Goal: Check status: Check status

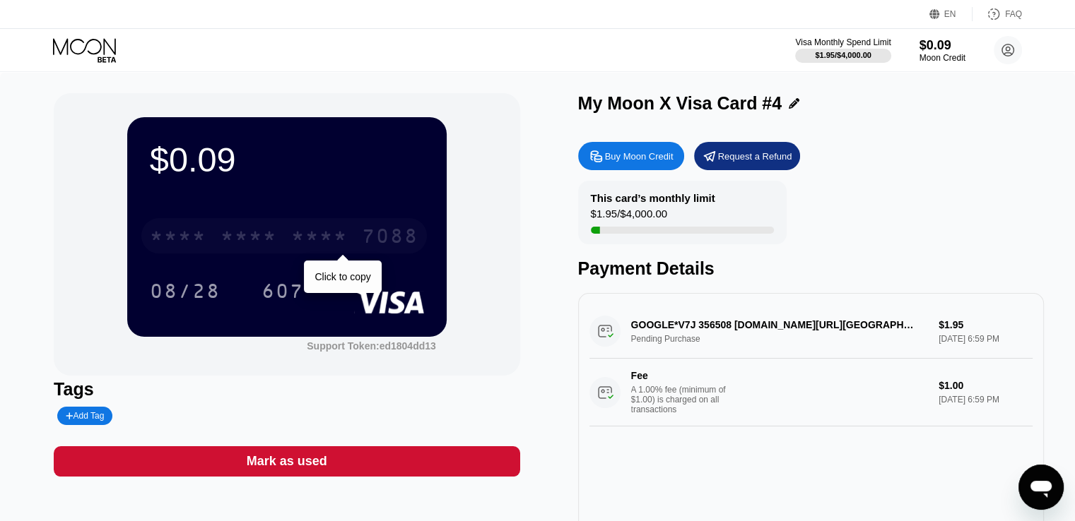
click at [266, 244] on div "* * * *" at bounding box center [248, 238] width 57 height 23
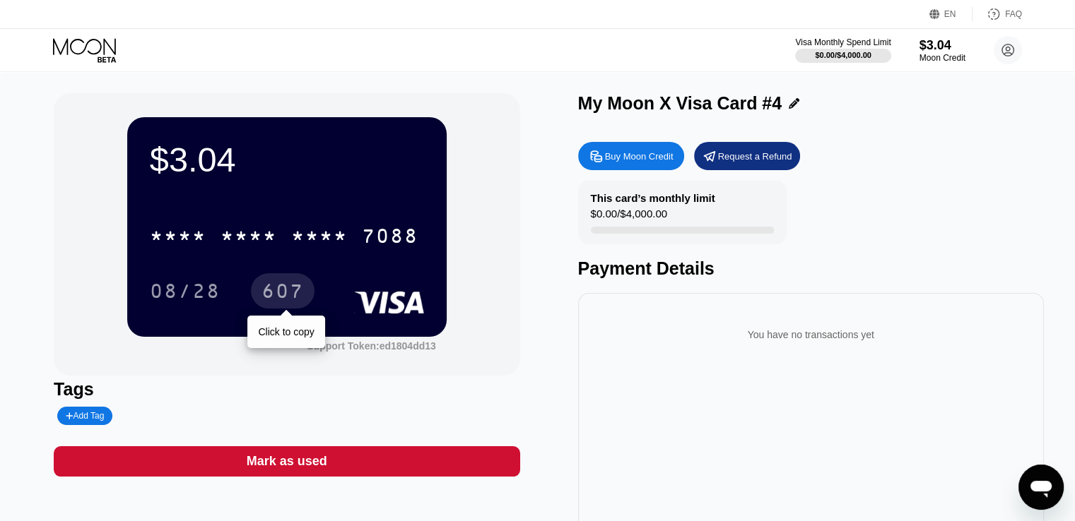
click at [277, 291] on div "607" at bounding box center [282, 293] width 42 height 23
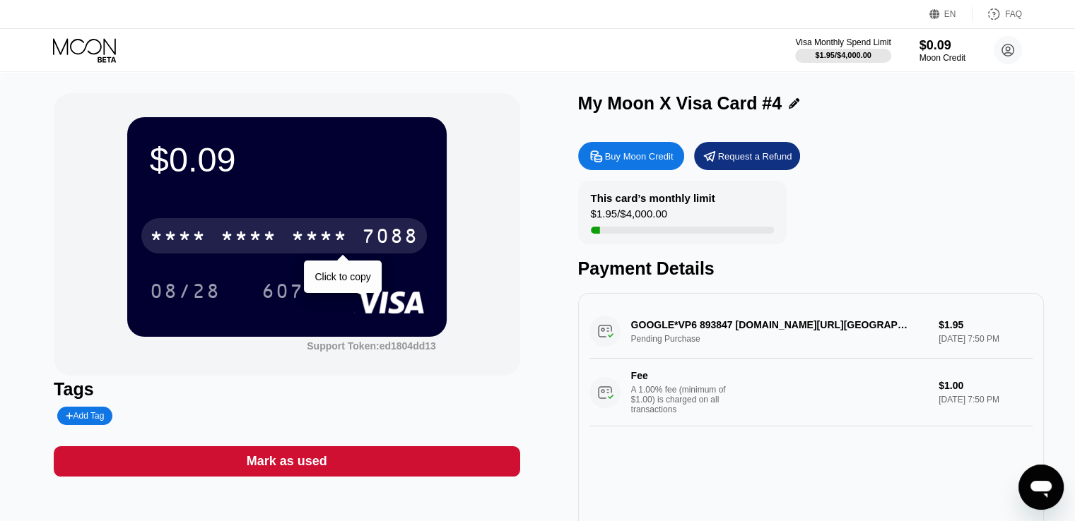
click at [310, 242] on div "* * * *" at bounding box center [319, 238] width 57 height 23
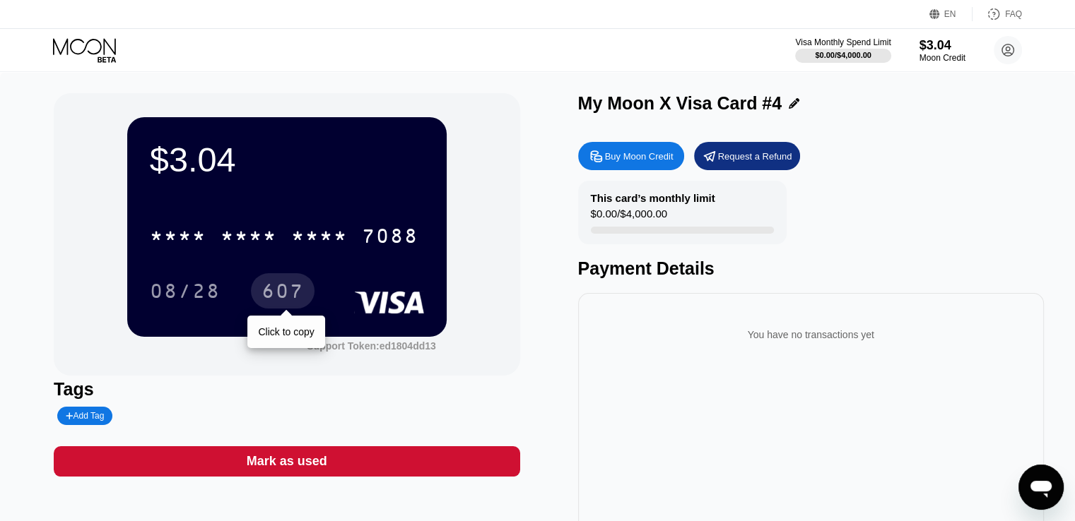
click at [284, 285] on div "607" at bounding box center [282, 293] width 42 height 23
